Goal: Task Accomplishment & Management: Use online tool/utility

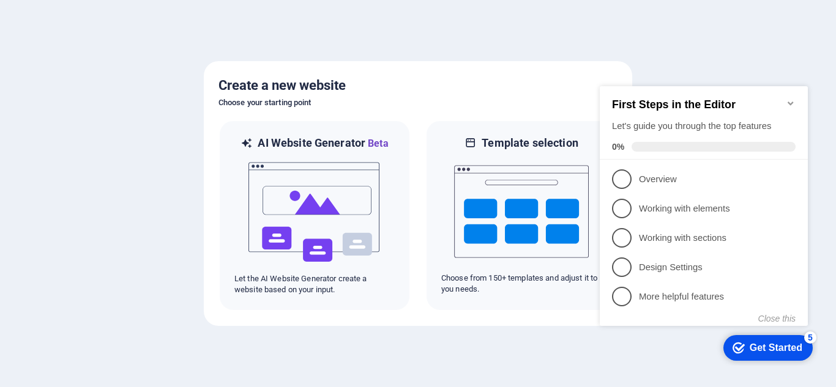
click at [790, 91] on div "First Steps in the Editor Let's guide you through the top features 0%" at bounding box center [703, 122] width 208 height 73
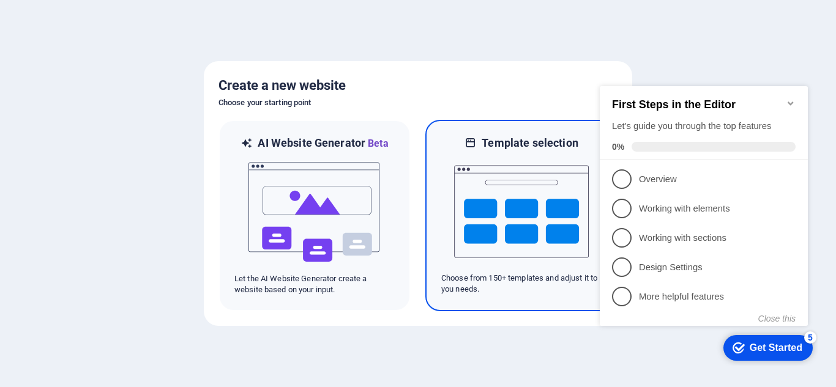
click at [492, 202] on img at bounding box center [521, 211] width 135 height 122
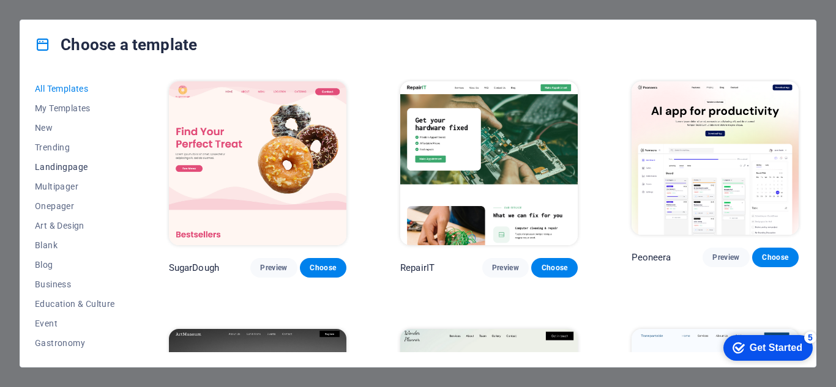
click at [64, 163] on span "Landingpage" at bounding box center [75, 167] width 80 height 10
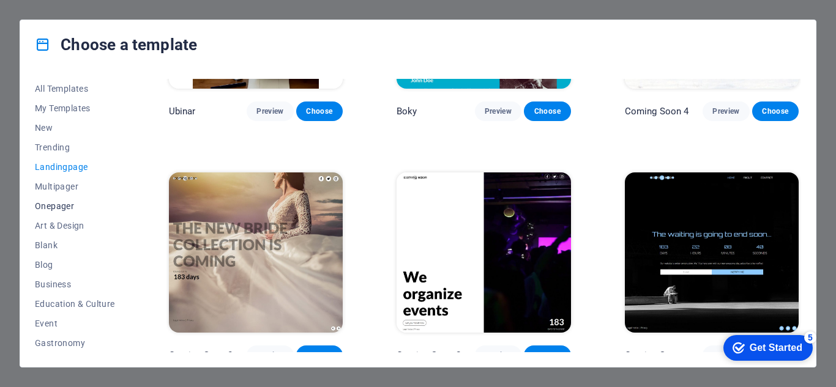
click at [66, 201] on span "Onepager" at bounding box center [75, 206] width 80 height 10
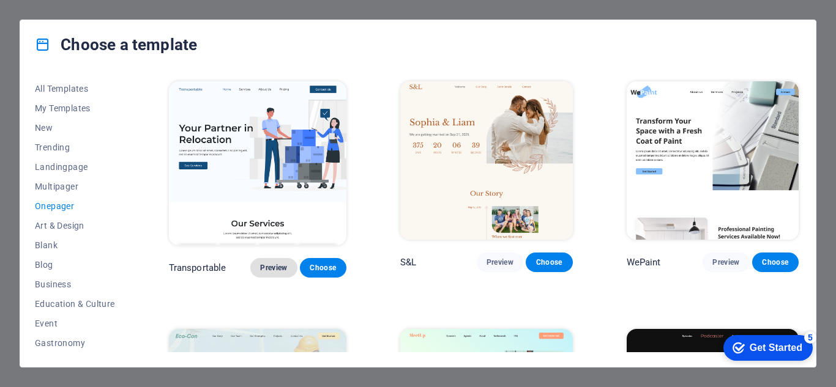
click at [273, 263] on span "Preview" at bounding box center [273, 268] width 27 height 10
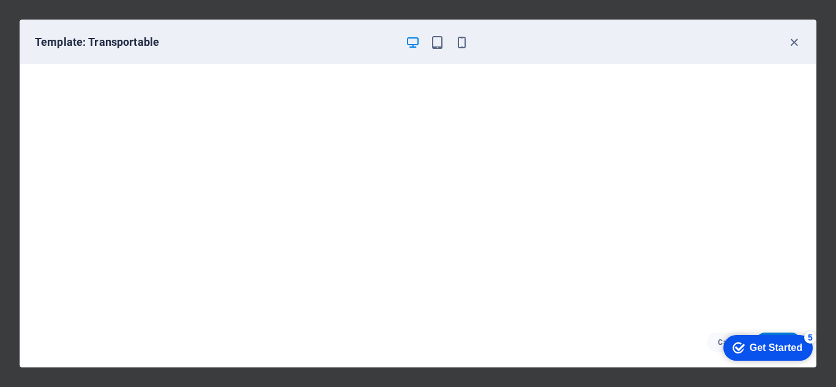
scroll to position [3, 0]
click at [796, 41] on icon "button" at bounding box center [794, 42] width 14 height 14
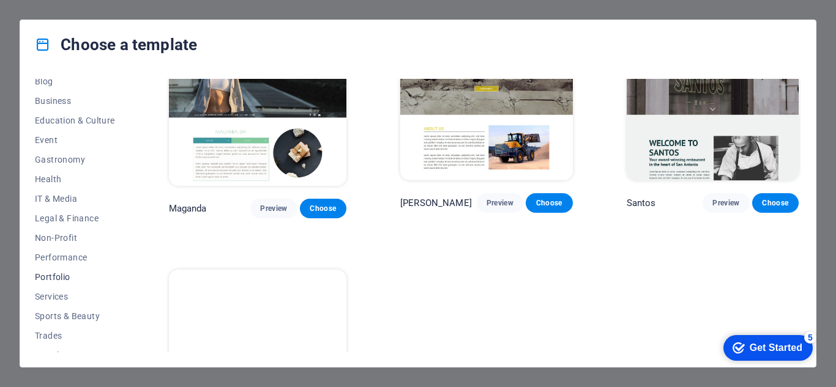
scroll to position [216, 0]
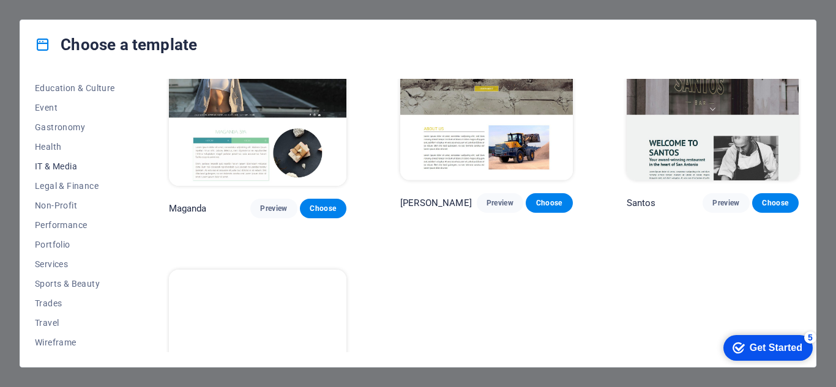
click at [64, 168] on span "IT & Media" at bounding box center [75, 166] width 80 height 10
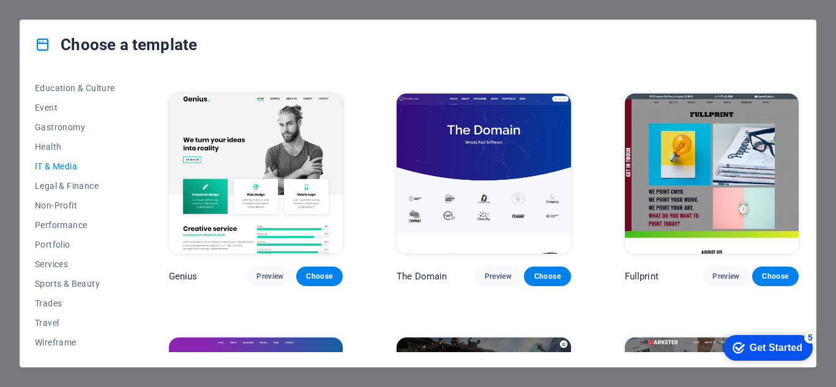
scroll to position [489, 0]
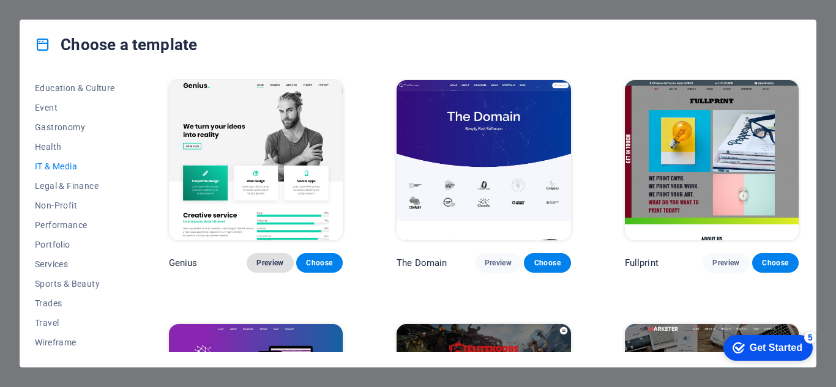
click at [264, 258] on span "Preview" at bounding box center [269, 263] width 27 height 10
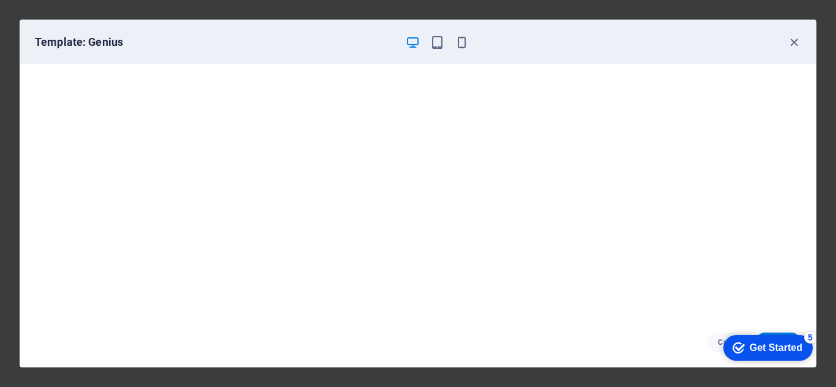
scroll to position [0, 0]
click at [755, 350] on div "Get Started" at bounding box center [775, 348] width 53 height 11
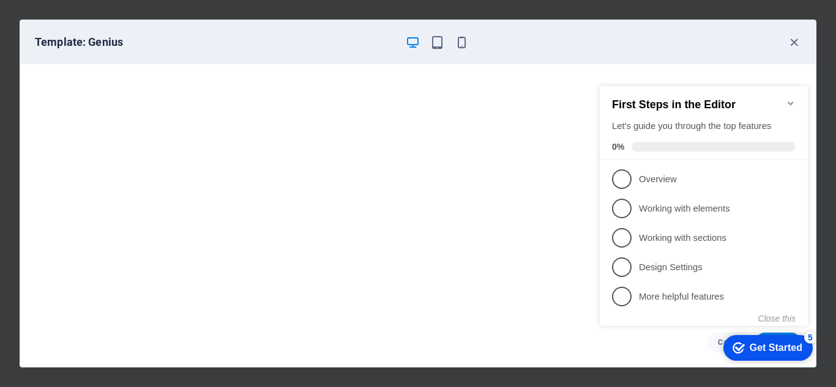
click at [765, 352] on div "Get Started" at bounding box center [775, 348] width 53 height 11
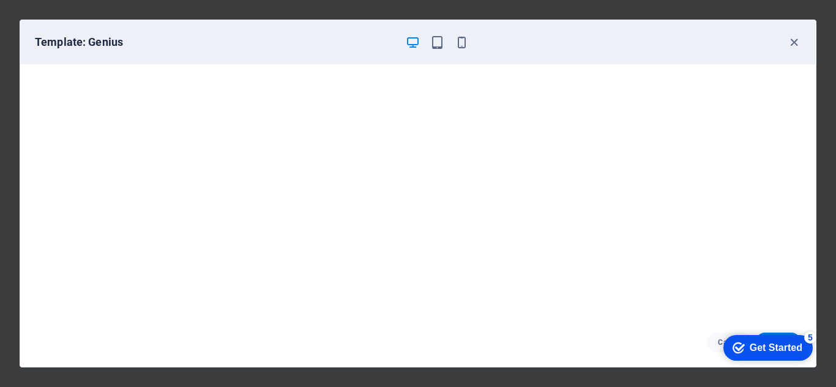
click at [802, 354] on div "Get Started" at bounding box center [775, 348] width 53 height 11
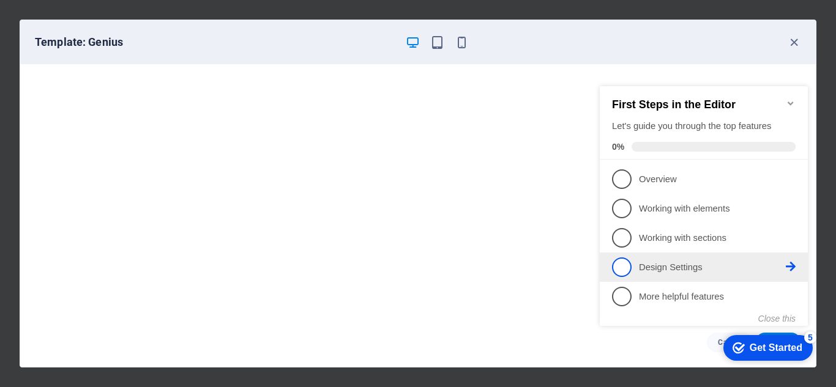
click at [688, 272] on link "4 Design Settings - incomplete" at bounding box center [704, 268] width 184 height 20
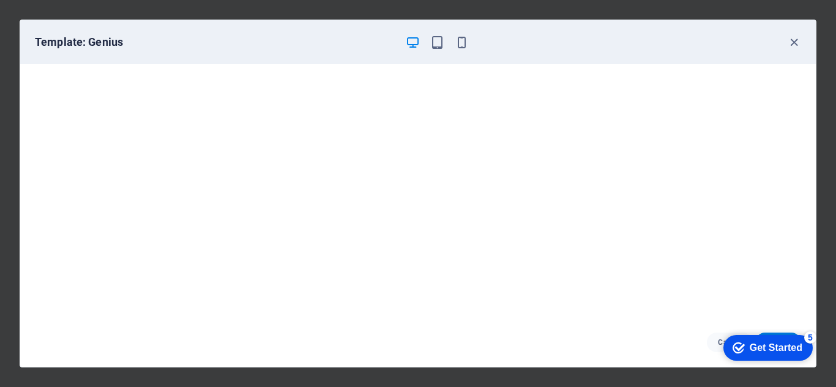
click at [749, 348] on div "Get Started" at bounding box center [775, 348] width 53 height 11
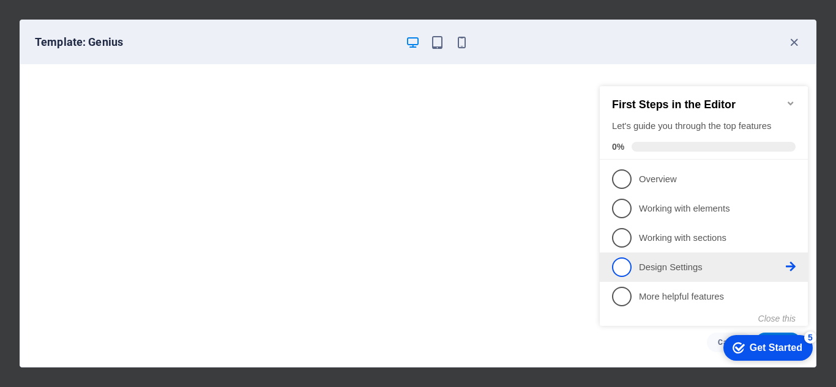
click at [694, 264] on p "Design Settings - incomplete" at bounding box center [712, 267] width 147 height 13
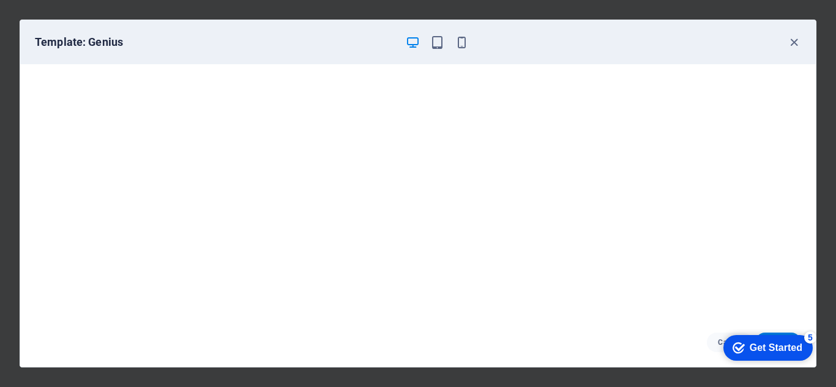
click at [755, 344] on div "Get Started" at bounding box center [775, 348] width 53 height 11
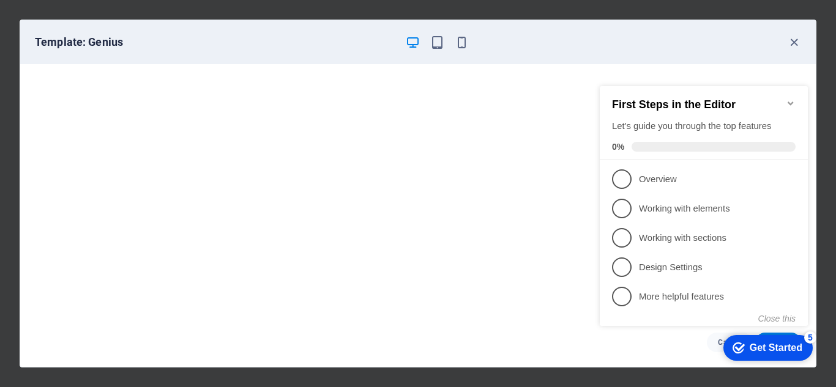
click at [551, 324] on div "Cancel Choose" at bounding box center [417, 342] width 795 height 49
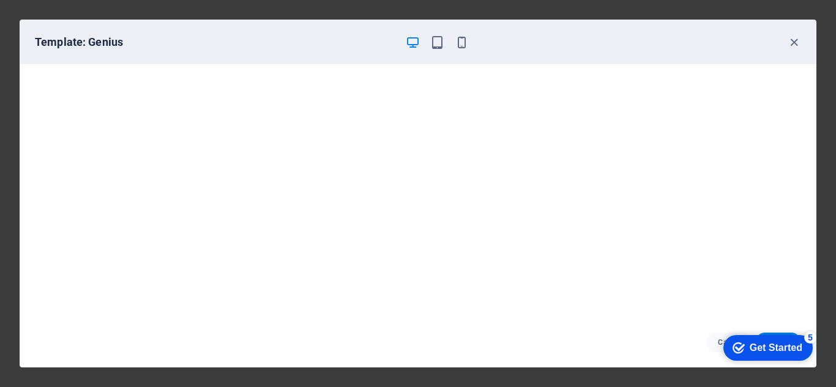
scroll to position [3, 0]
click at [788, 42] on icon "button" at bounding box center [794, 42] width 14 height 14
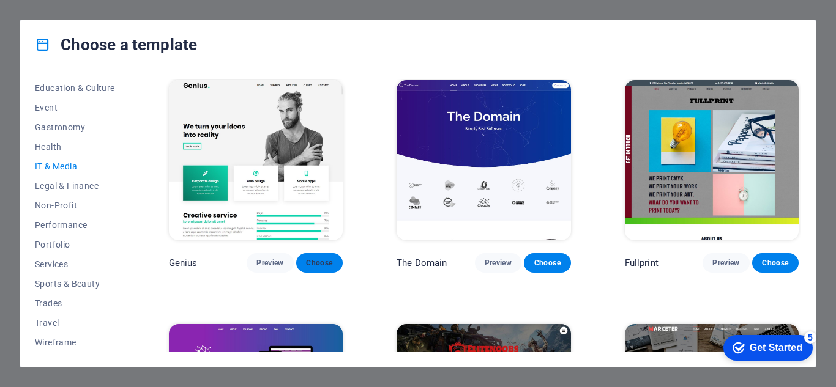
click at [319, 258] on span "Choose" at bounding box center [319, 263] width 27 height 10
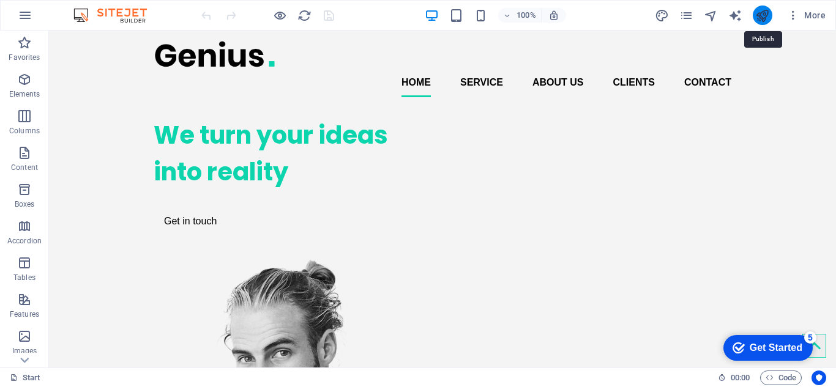
click at [768, 19] on icon "publish" at bounding box center [762, 16] width 14 height 14
